Goal: Task Accomplishment & Management: Manage account settings

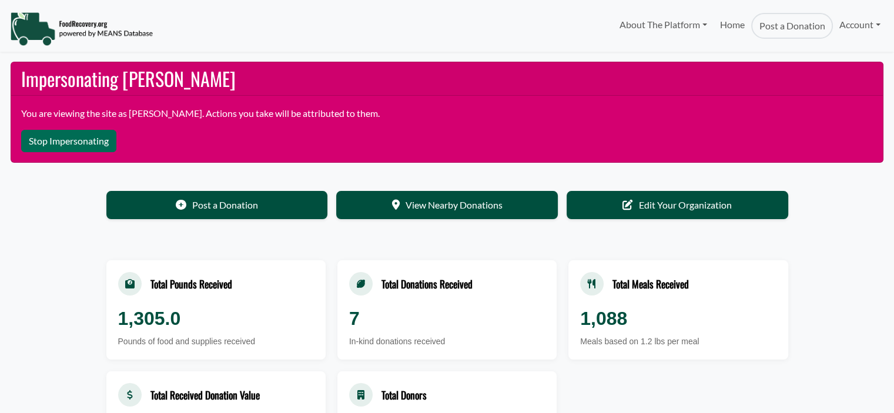
select select "Language Translate Widget"
click at [860, 28] on link "Account" at bounding box center [860, 25] width 54 height 24
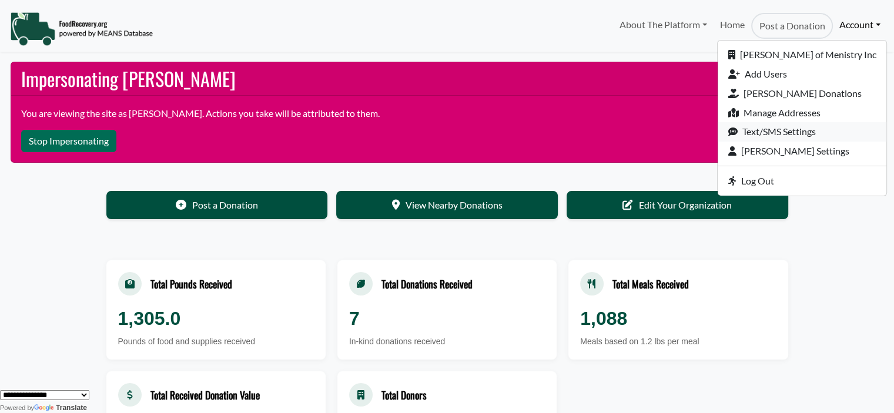
click at [803, 131] on link "Text/SMS Settings" at bounding box center [802, 131] width 169 height 19
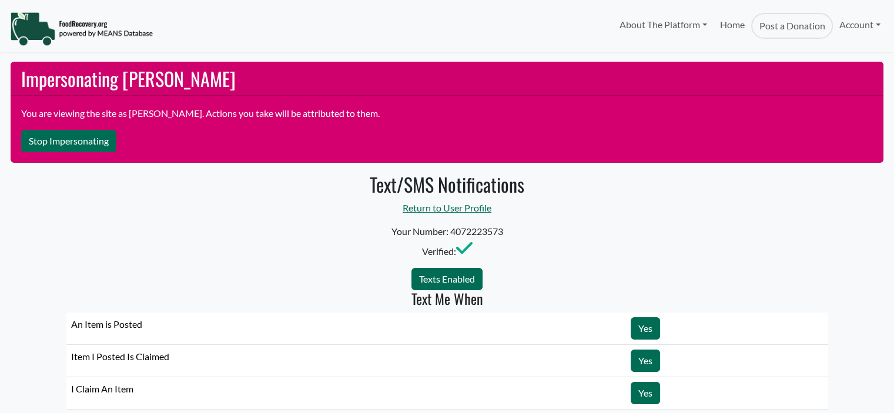
select select "Language Translate Widget"
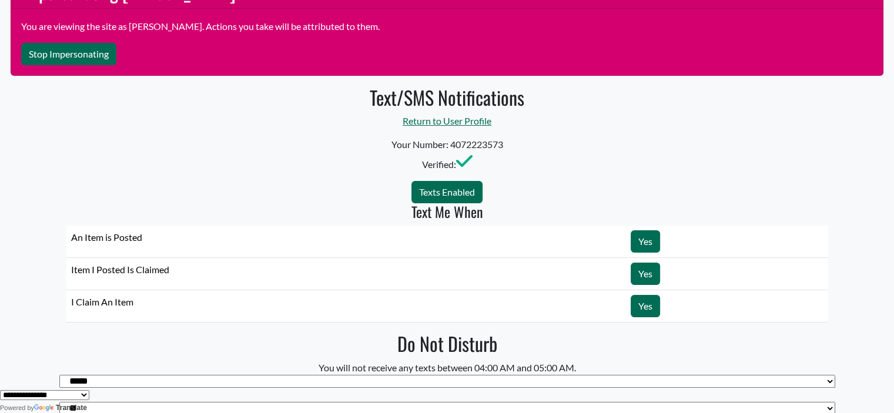
scroll to position [85, 0]
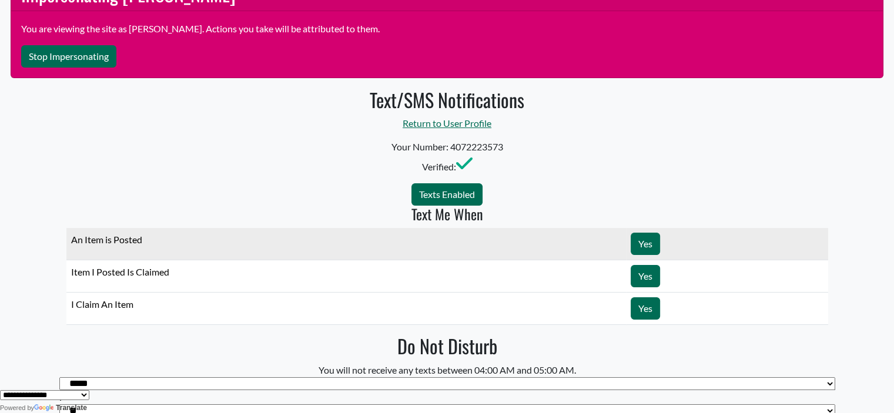
click at [629, 232] on td "Yes" at bounding box center [727, 244] width 202 height 32
click at [639, 233] on link "Yes" at bounding box center [645, 244] width 29 height 22
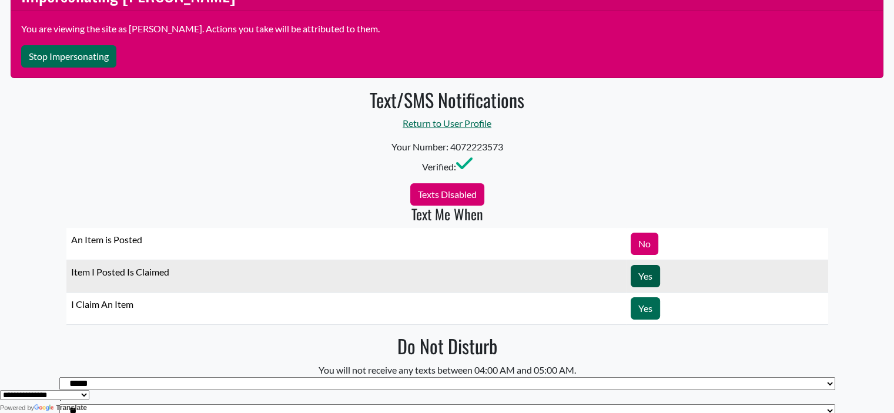
click at [644, 265] on link "Yes" at bounding box center [645, 276] width 29 height 22
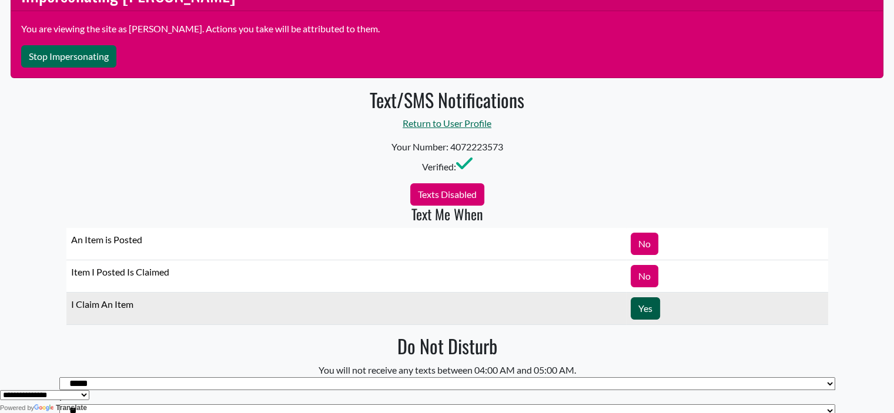
click at [652, 304] on link "Yes" at bounding box center [645, 309] width 29 height 22
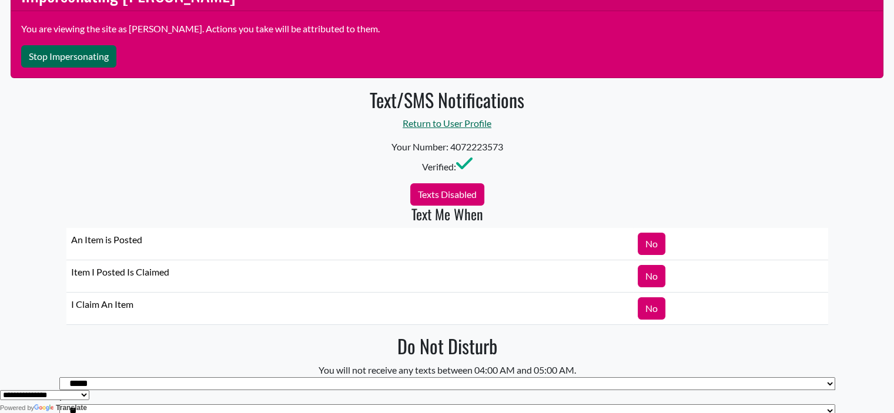
click at [731, 152] on p "Your Number: 4072223573 Verified:" at bounding box center [447, 157] width 776 height 34
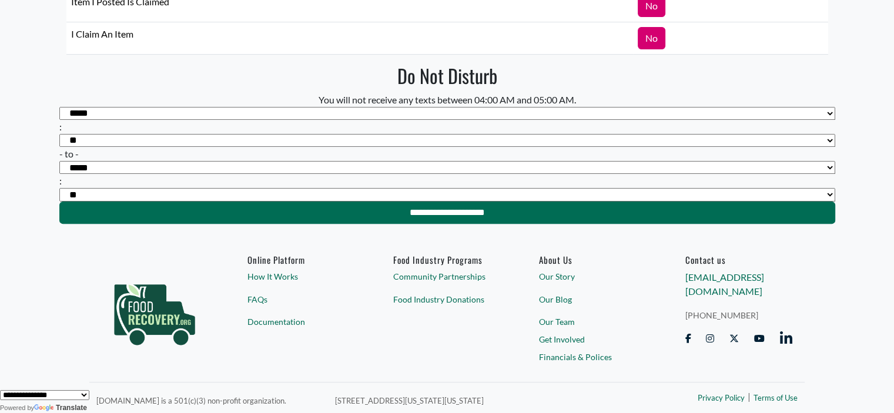
scroll to position [0, 0]
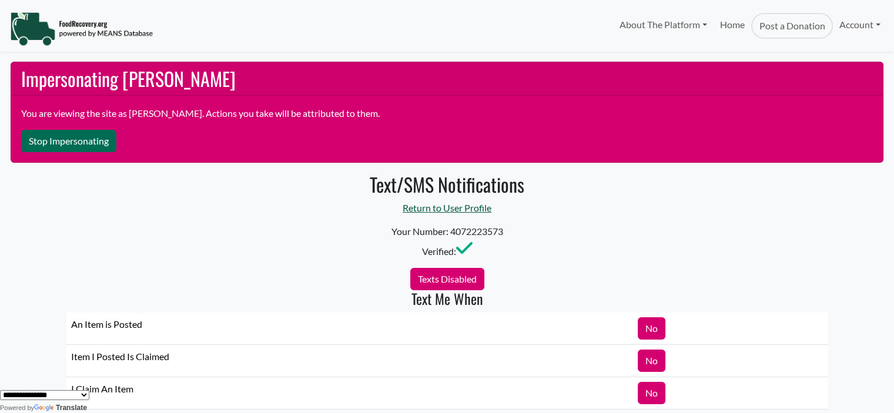
click at [433, 208] on link "Return to User Profile" at bounding box center [447, 207] width 89 height 11
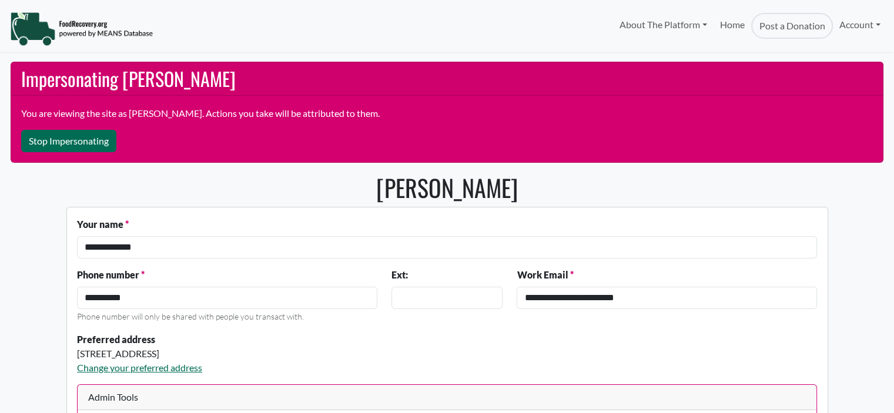
select select "Language Translate Widget"
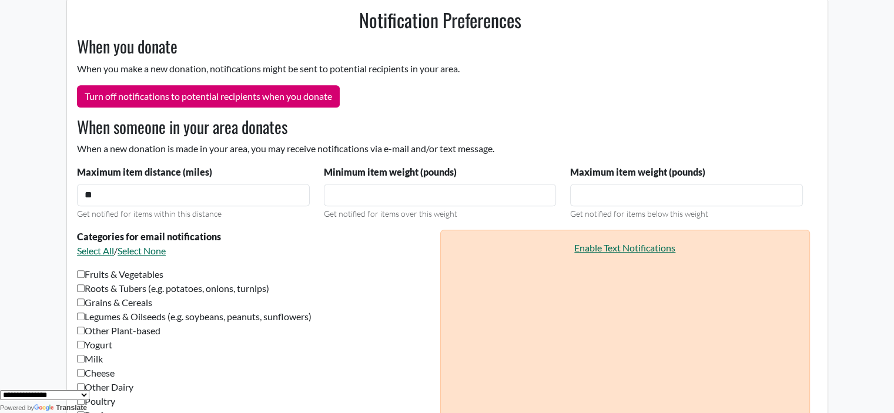
scroll to position [613, 0]
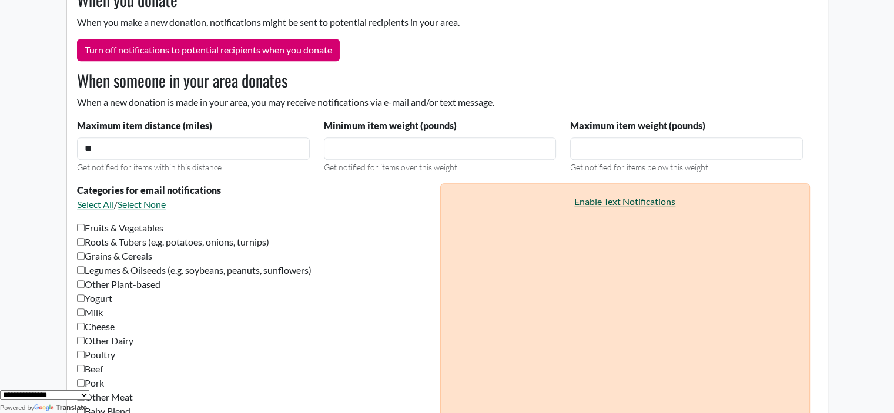
click at [602, 203] on link "Enable Text Notifications" at bounding box center [624, 201] width 101 height 11
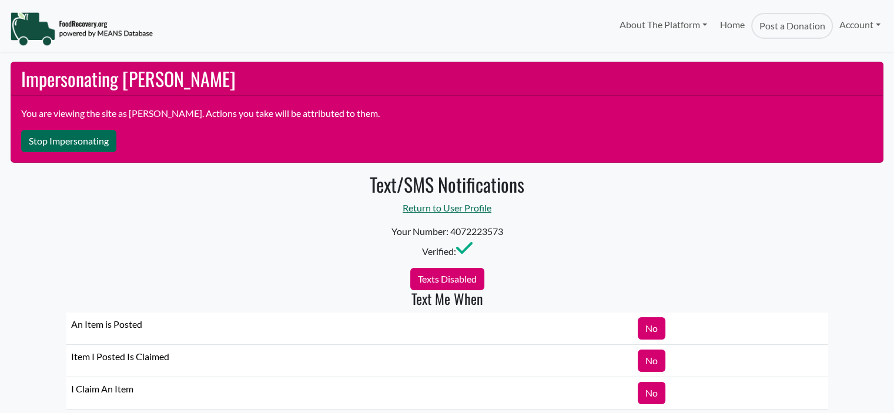
select select "Language Translate Widget"
click at [480, 273] on button "Texts Disabled" at bounding box center [447, 279] width 74 height 22
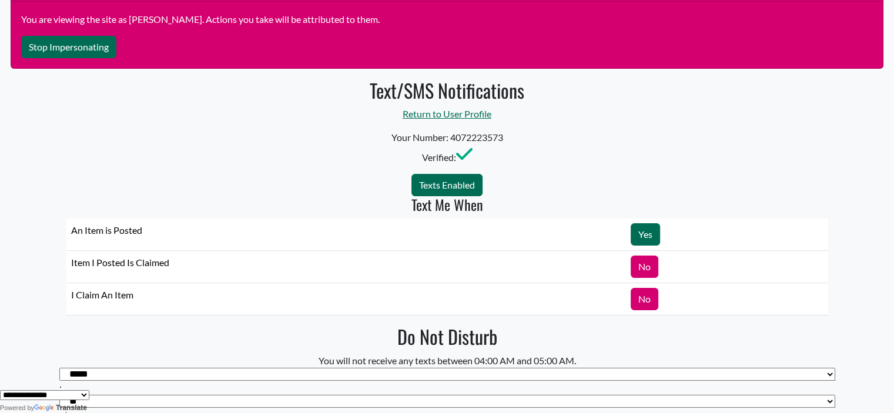
scroll to position [193, 0]
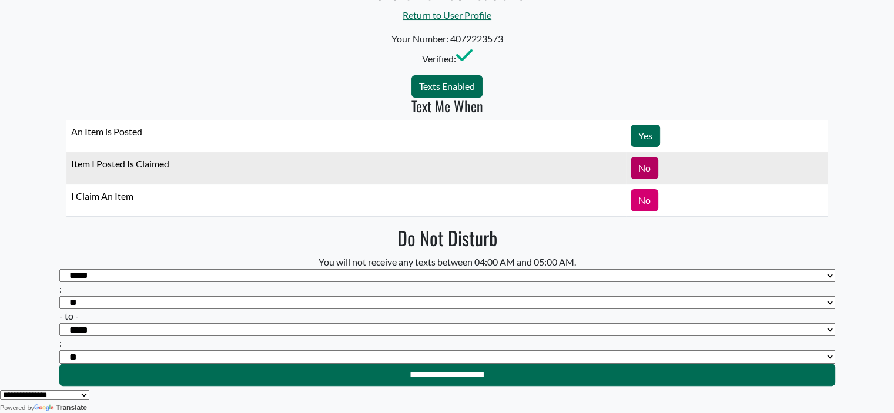
click at [640, 162] on link "No" at bounding box center [645, 168] width 28 height 22
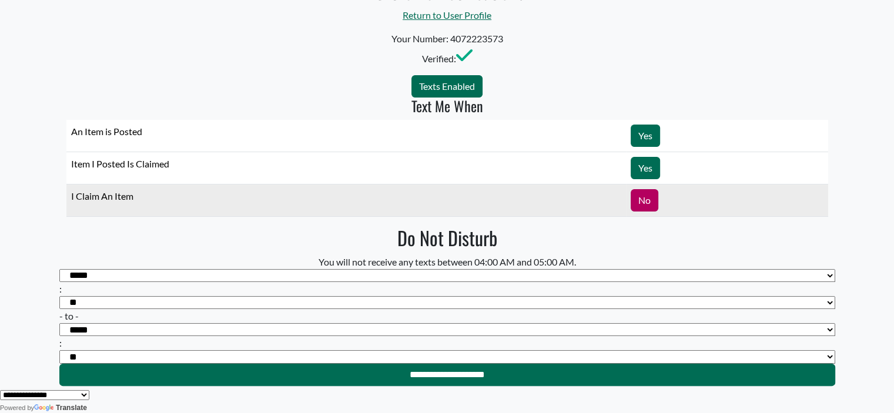
click at [647, 203] on link "No" at bounding box center [645, 200] width 28 height 22
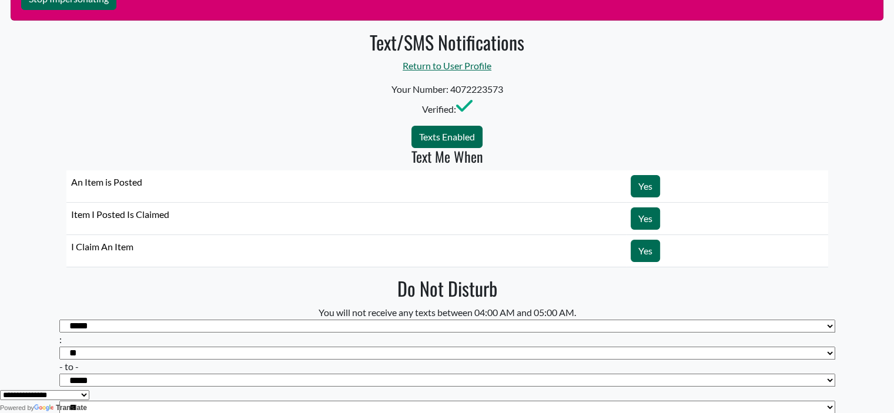
scroll to position [141, 0]
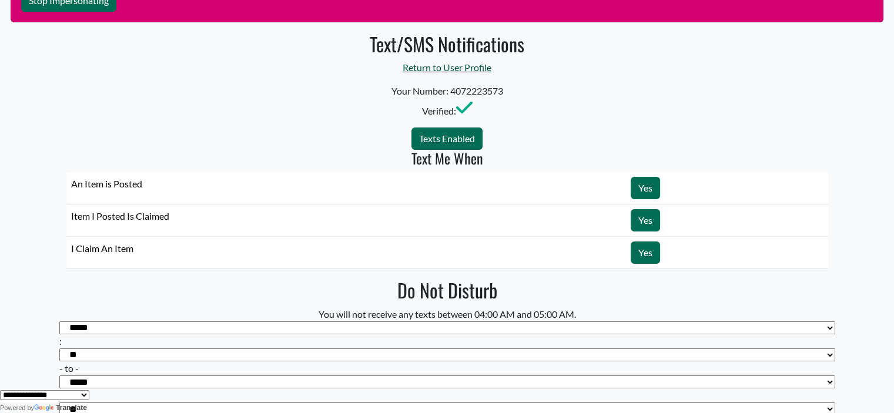
click at [449, 69] on link "Return to User Profile" at bounding box center [447, 67] width 89 height 11
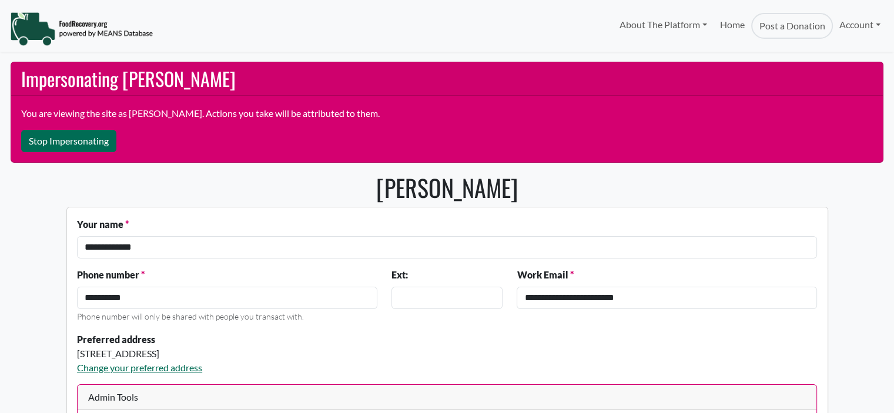
select select "Language Translate Widget"
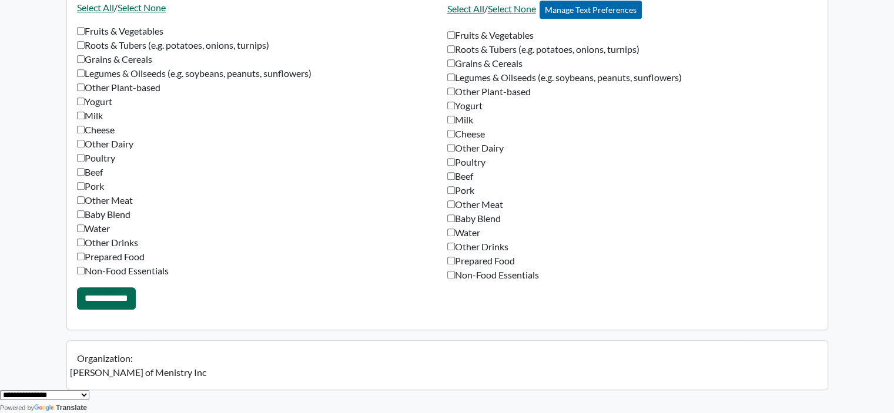
scroll to position [976, 0]
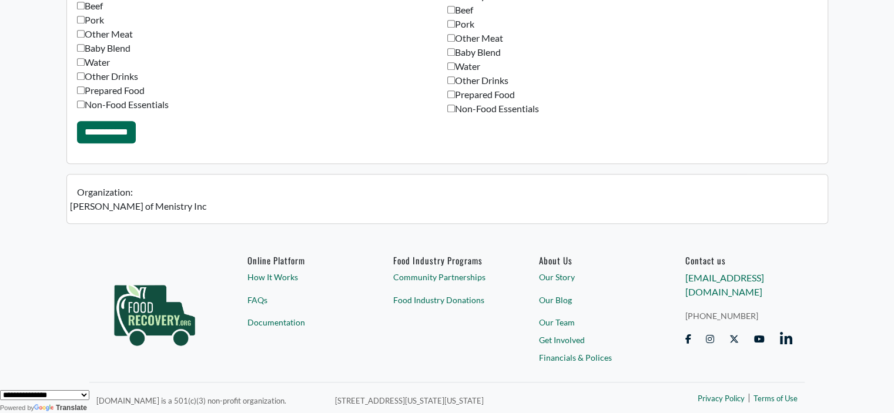
click at [122, 126] on input "**********" at bounding box center [106, 132] width 59 height 22
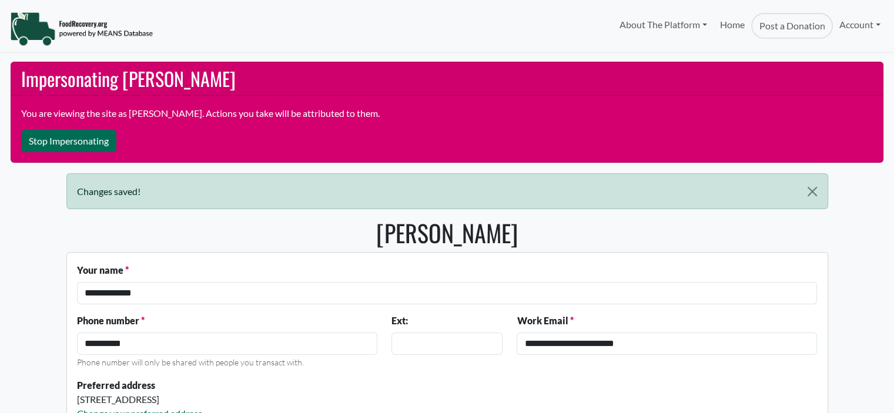
select select "Language Translate Widget"
click at [59, 137] on button "Stop Impersonating" at bounding box center [68, 141] width 95 height 22
